Goal: Navigation & Orientation: Find specific page/section

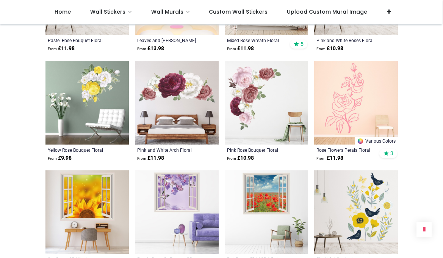
scroll to position [2963, 0]
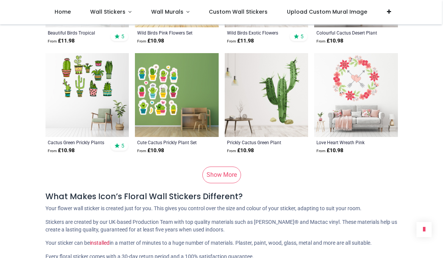
scroll to position [3845, 0]
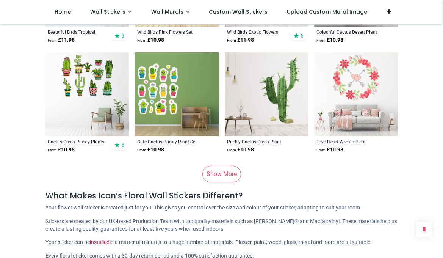
click at [225, 166] on link "Show More" at bounding box center [221, 174] width 39 height 17
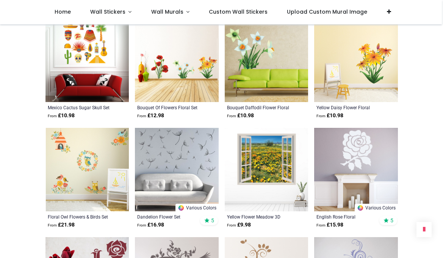
scroll to position [4111, 0]
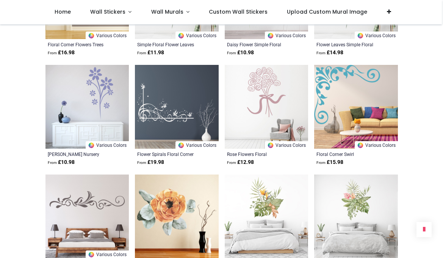
scroll to position [4710, 0]
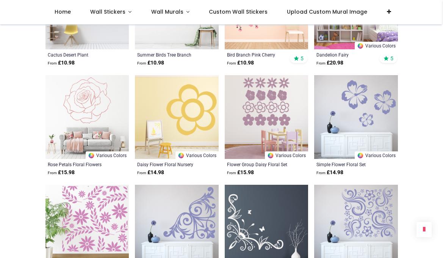
scroll to position [6011, 0]
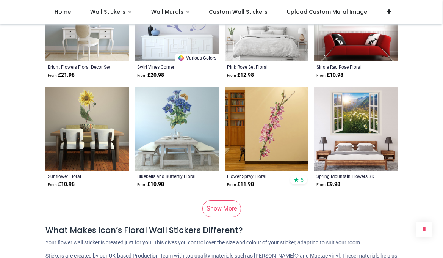
scroll to position [7640, 0]
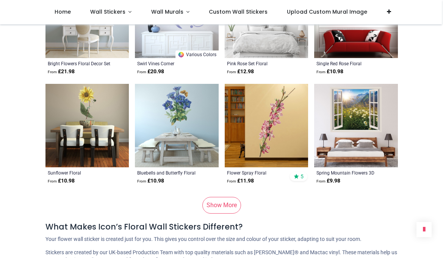
click at [223, 197] on link "Show More" at bounding box center [221, 205] width 39 height 17
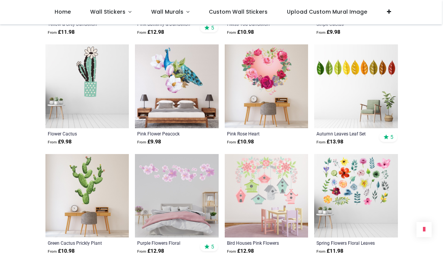
scroll to position [8008, 0]
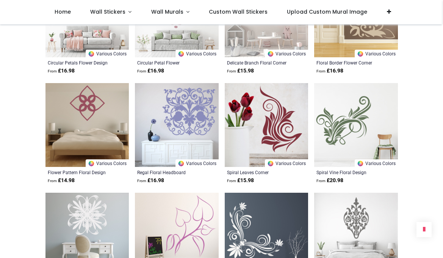
scroll to position [8421, 0]
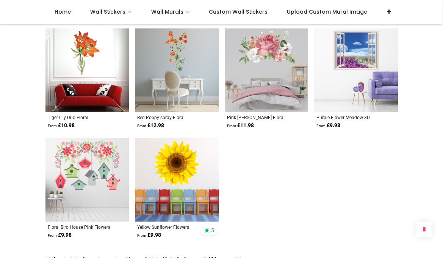
scroll to position [9663, 0]
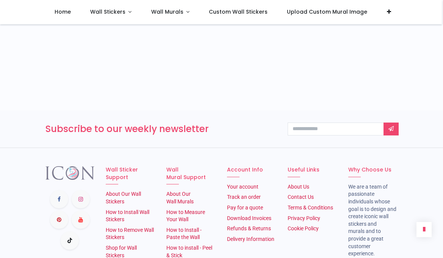
scroll to position [9996, 0]
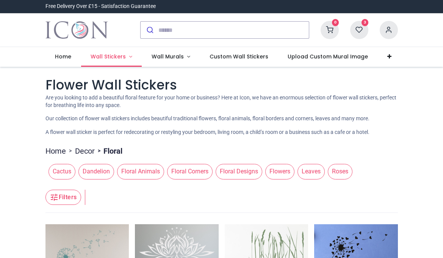
click at [128, 56] on link "Wall Stickers" at bounding box center [111, 57] width 61 height 20
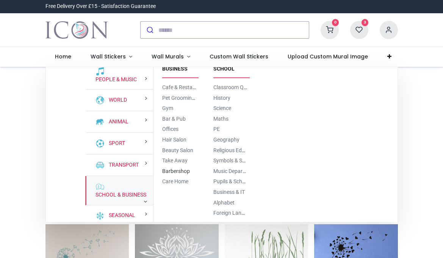
scroll to position [9, 0]
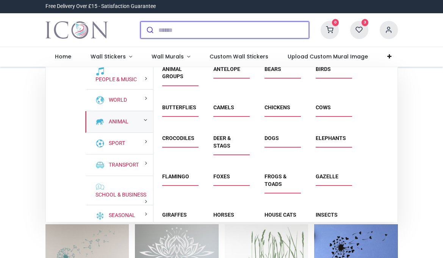
click at [164, 31] on input "search" at bounding box center [233, 30] width 150 height 17
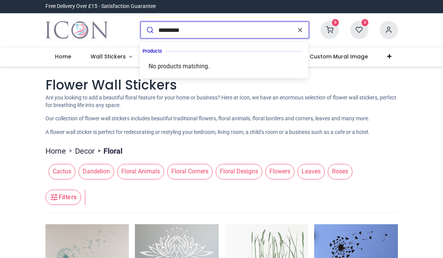
type input "*********"
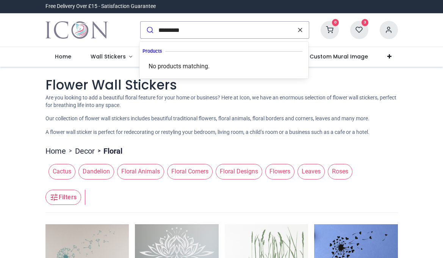
click at [300, 28] on icon "reset" at bounding box center [300, 30] width 8 height 7
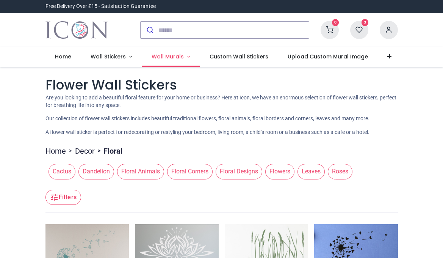
click at [185, 55] on link "Wall Murals" at bounding box center [171, 57] width 58 height 20
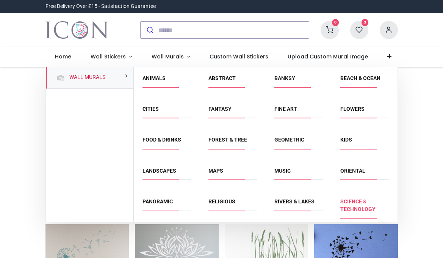
click at [352, 201] on link "Science & Technology" at bounding box center [357, 205] width 35 height 14
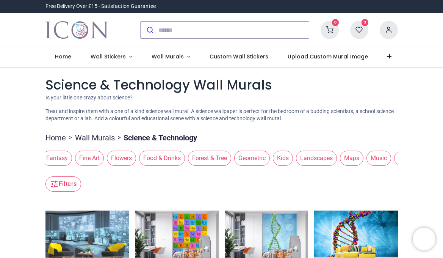
scroll to position [0, 215]
click at [272, 157] on span "Geometric" at bounding box center [261, 157] width 36 height 15
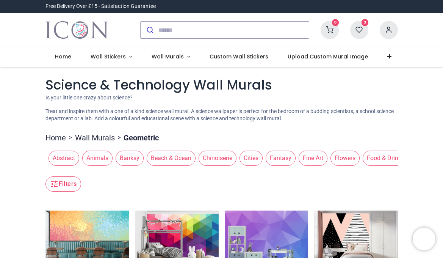
click at [65, 157] on span "Abstract" at bounding box center [63, 157] width 31 height 15
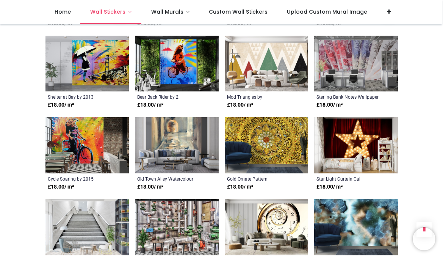
scroll to position [301, 0]
